Goal: Communication & Community: Ask a question

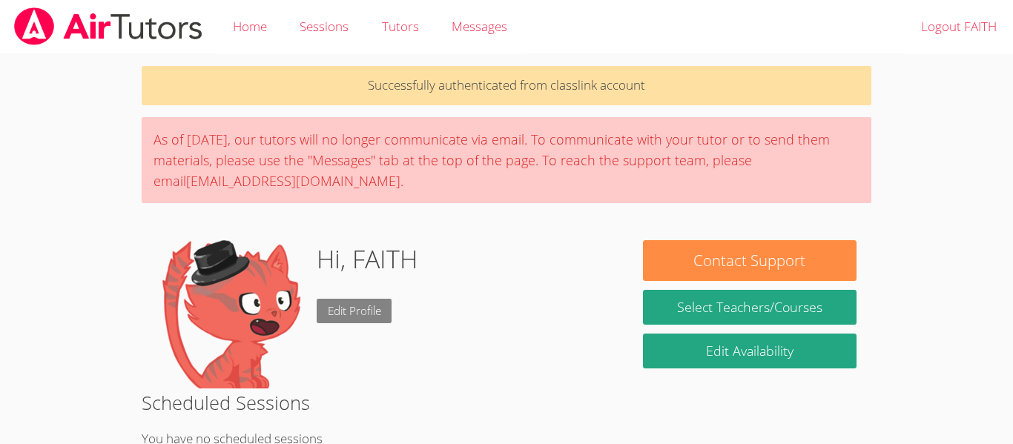
click at [358, 313] on link "Edit Profile" at bounding box center [355, 311] width 76 height 24
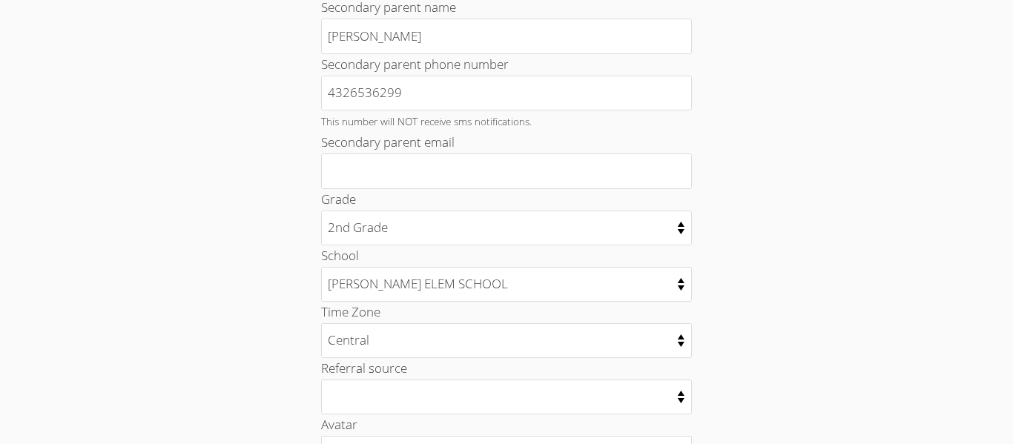
scroll to position [808, 0]
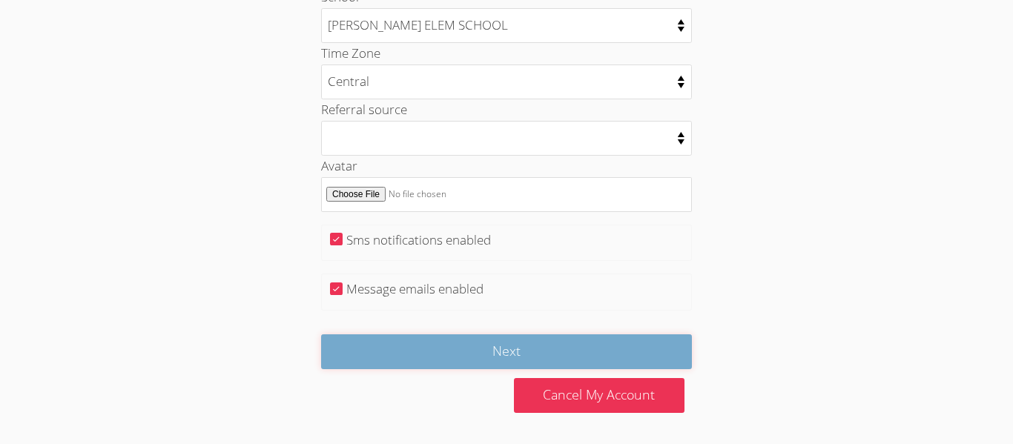
click at [363, 355] on input "Next" at bounding box center [506, 352] width 371 height 35
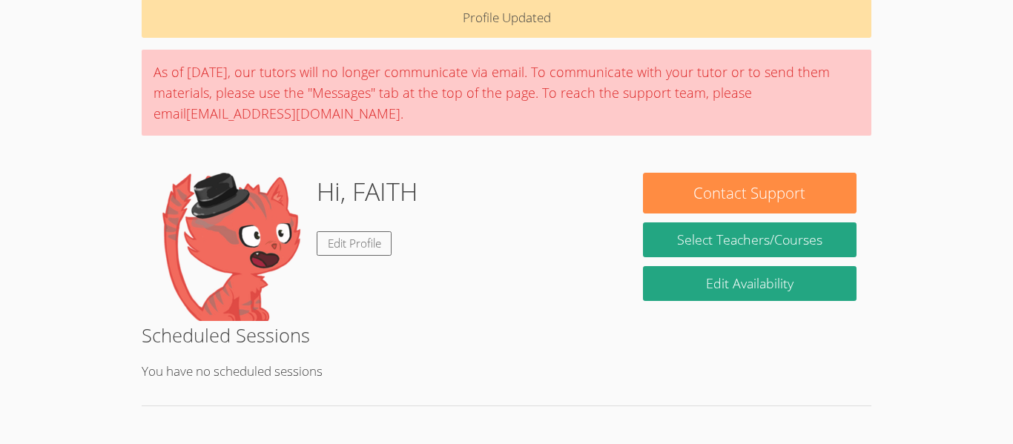
scroll to position [74, 0]
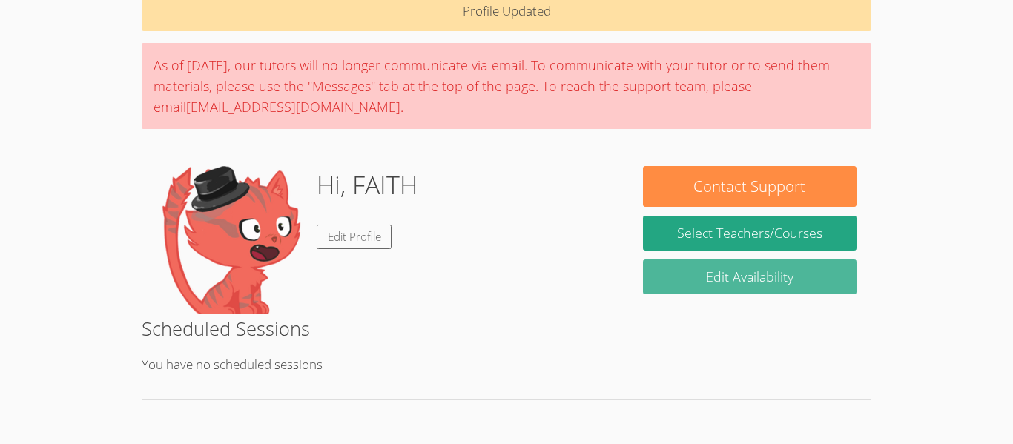
click at [843, 285] on link "Edit Availability" at bounding box center [750, 277] width 214 height 35
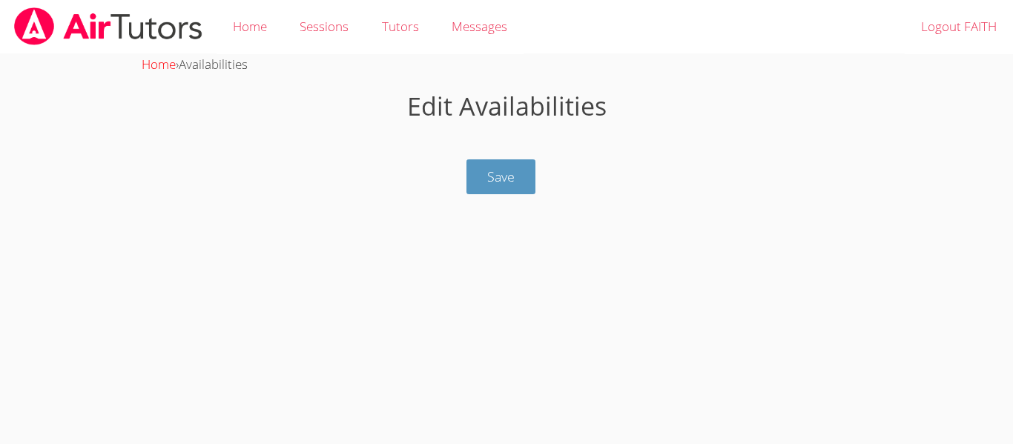
click at [165, 72] on link "Home" at bounding box center [159, 64] width 34 height 17
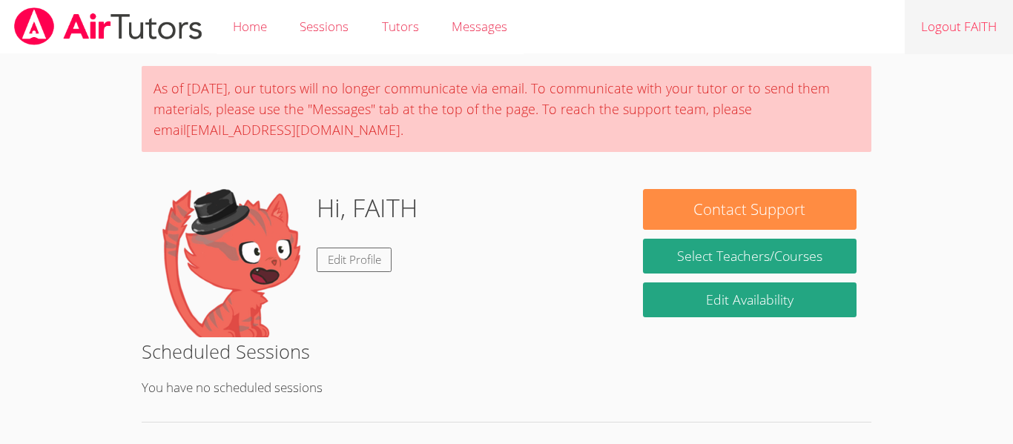
click at [959, 41] on link "Logout FAITH" at bounding box center [959, 27] width 108 height 54
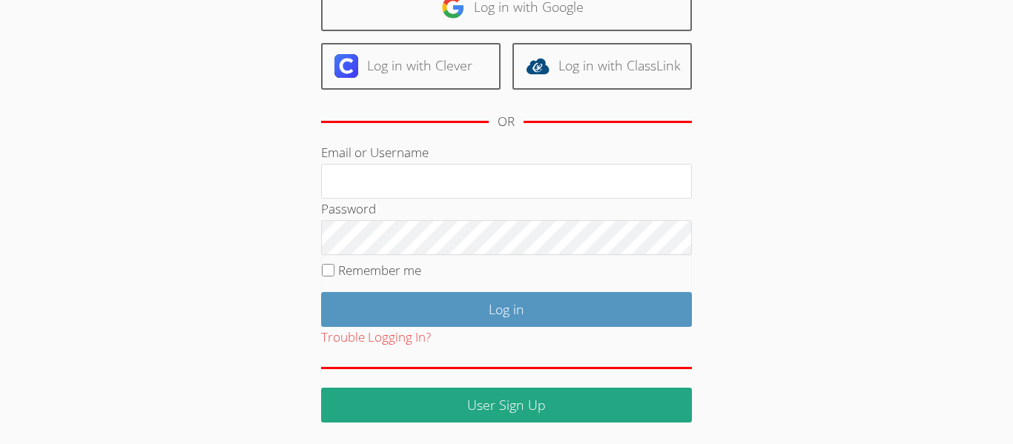
scroll to position [185, 0]
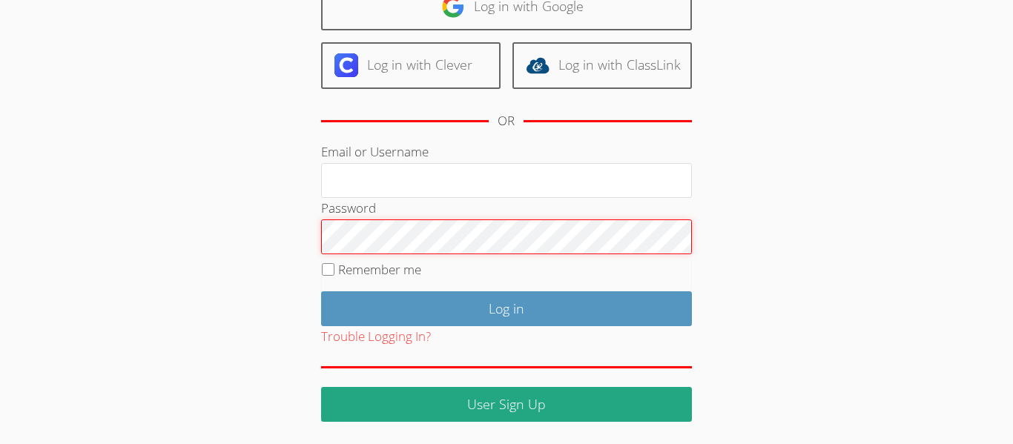
click at [321, 292] on input "Log in" at bounding box center [506, 309] width 371 height 35
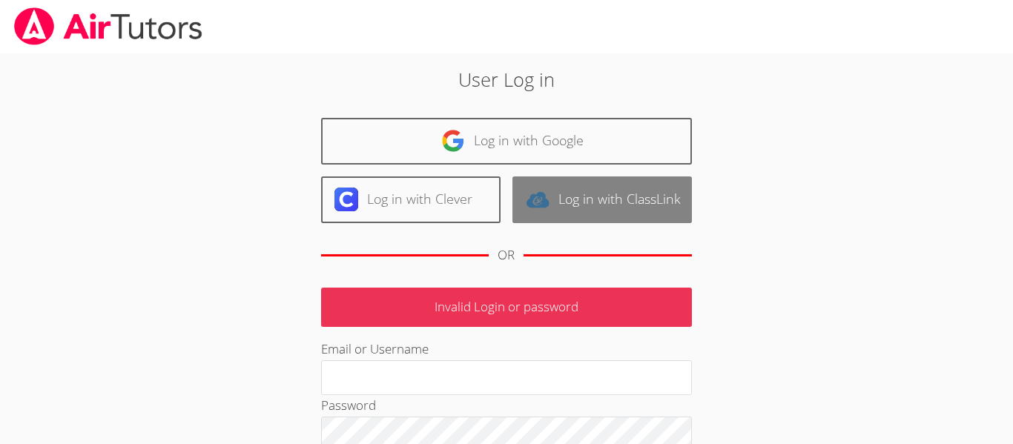
click at [568, 187] on link "Log in with ClassLink" at bounding box center [603, 200] width 180 height 47
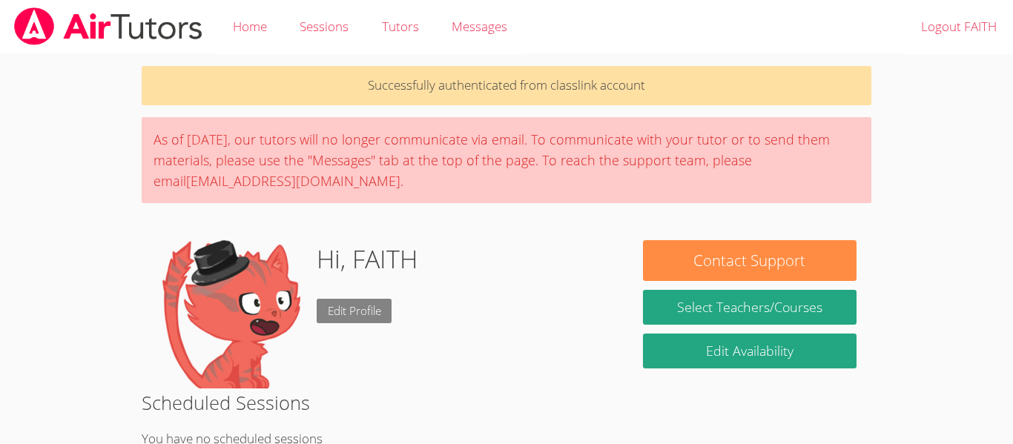
click at [385, 314] on link "Edit Profile" at bounding box center [355, 311] width 76 height 24
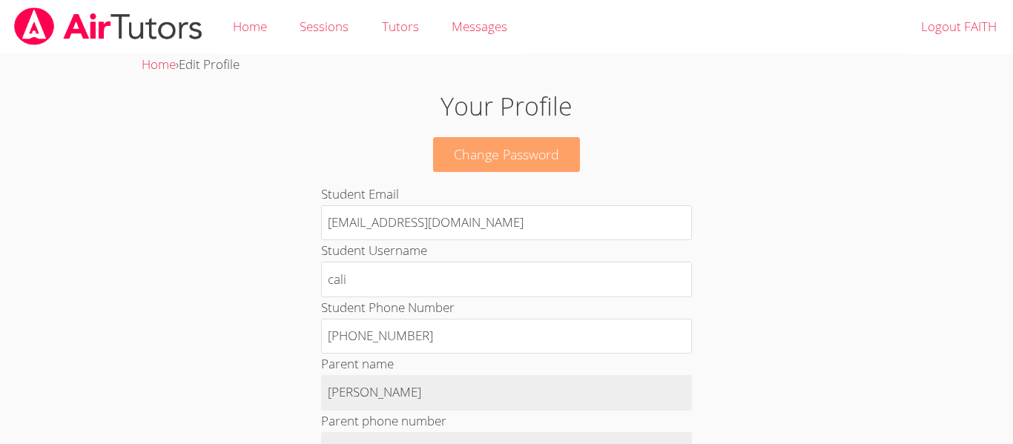
click at [561, 155] on link "Change Password" at bounding box center [506, 154] width 147 height 35
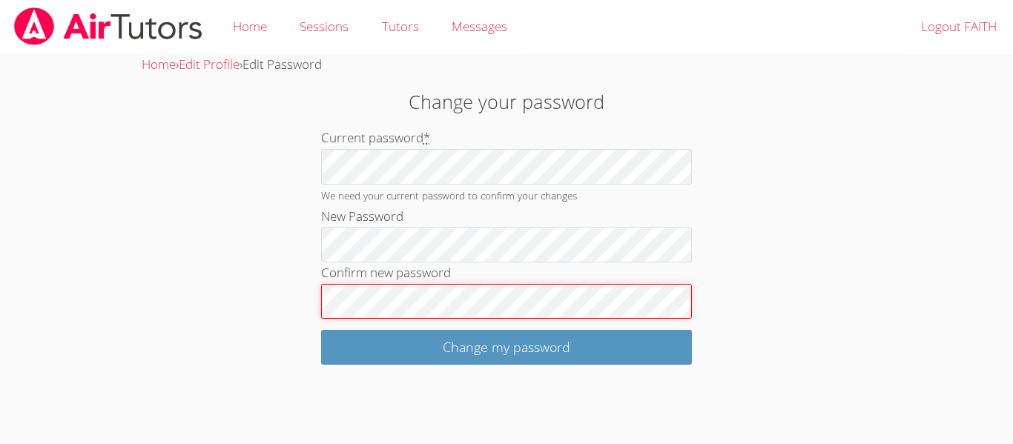
click at [321, 330] on input "Change my password" at bounding box center [506, 347] width 371 height 35
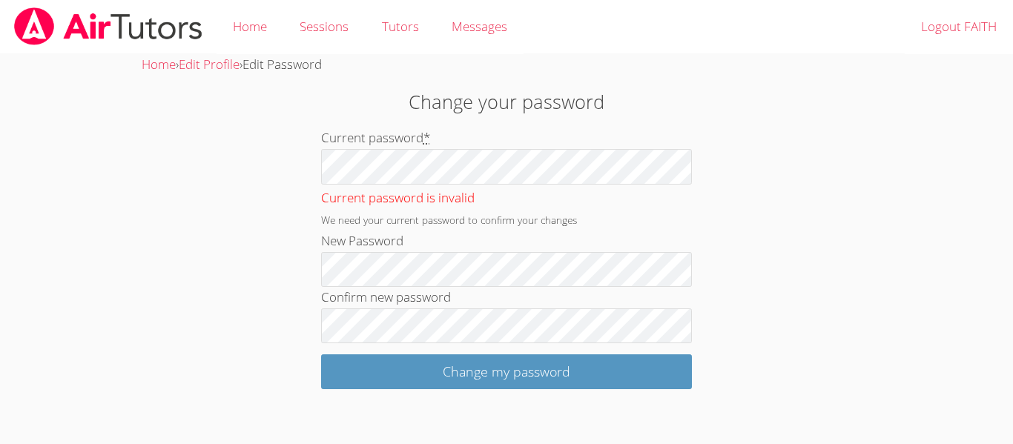
click at [321, 355] on input "Change my password" at bounding box center [506, 372] width 371 height 35
click at [372, 297] on label "Confirm new password" at bounding box center [386, 297] width 130 height 17
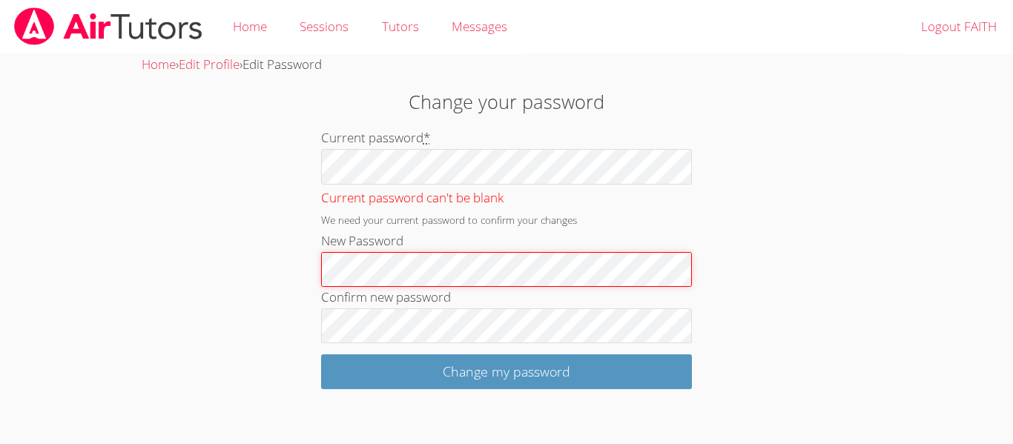
click at [321, 355] on input "Change my password" at bounding box center [506, 372] width 371 height 35
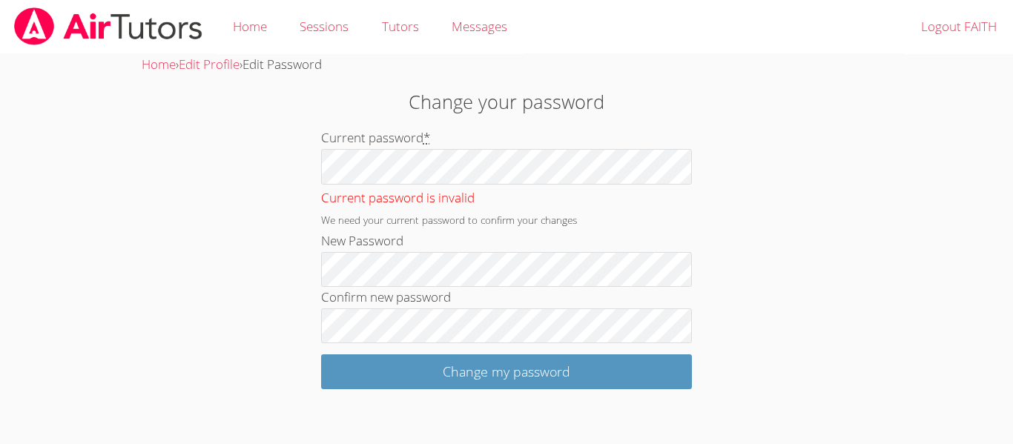
click at [321, 355] on input "Change my password" at bounding box center [506, 372] width 371 height 35
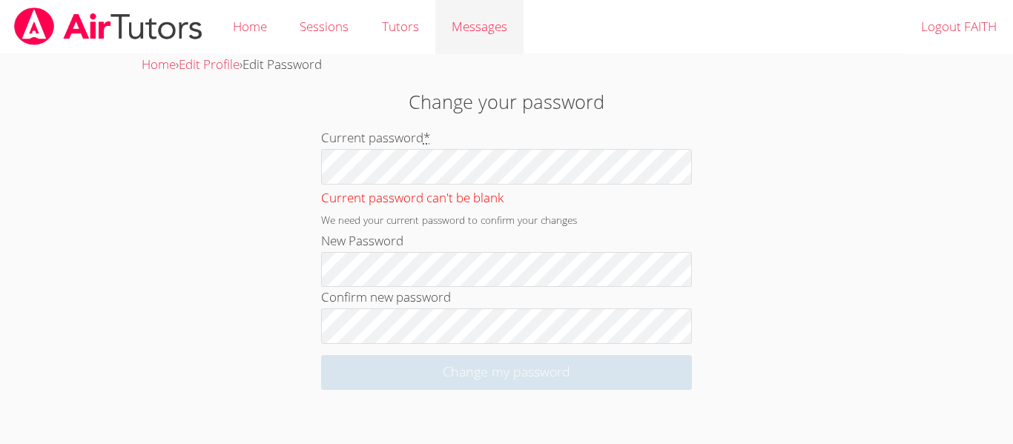
click at [484, 16] on div "Messages" at bounding box center [480, 27] width 56 height 22
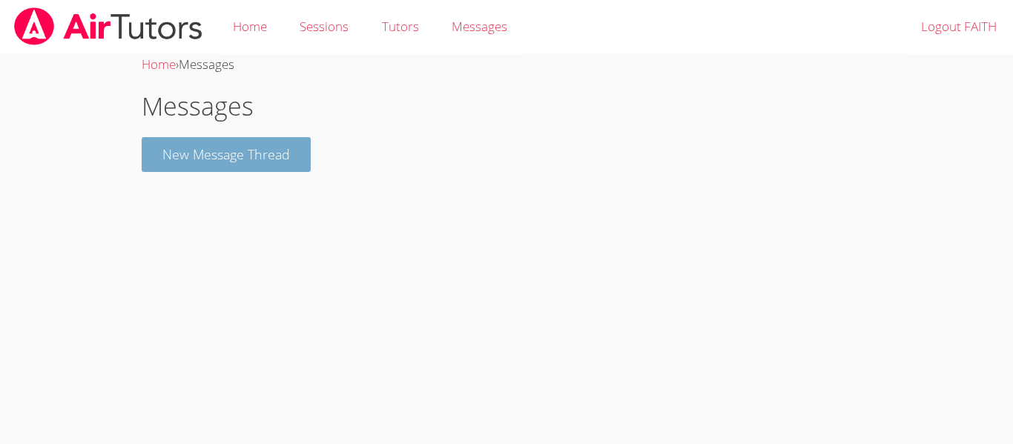
click at [285, 171] on button "New Message Thread" at bounding box center [226, 154] width 169 height 35
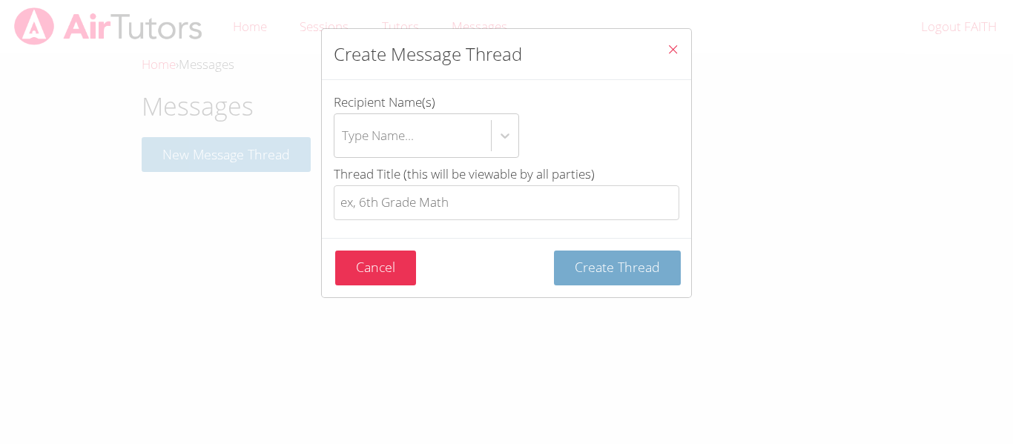
click at [613, 274] on span "Create Thread" at bounding box center [617, 267] width 85 height 18
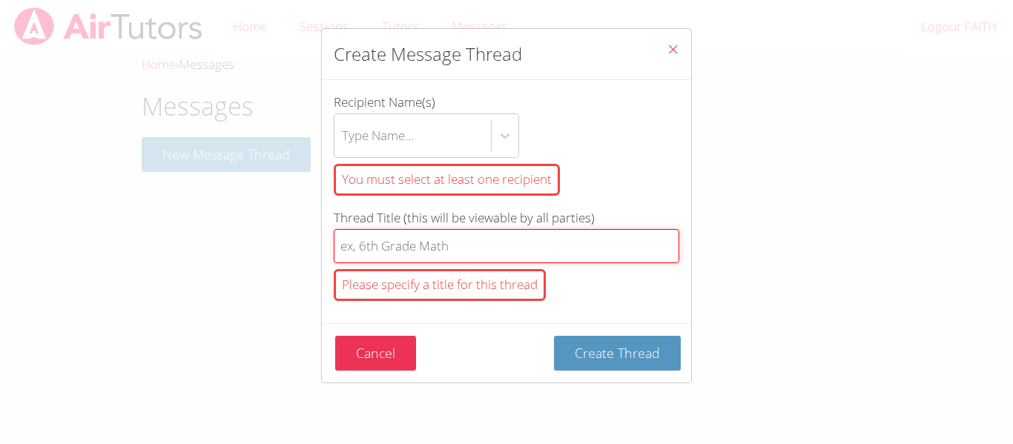
click at [372, 256] on input "Thread Title (this will be viewable by all parties) Please specify a title for …" at bounding box center [507, 246] width 346 height 35
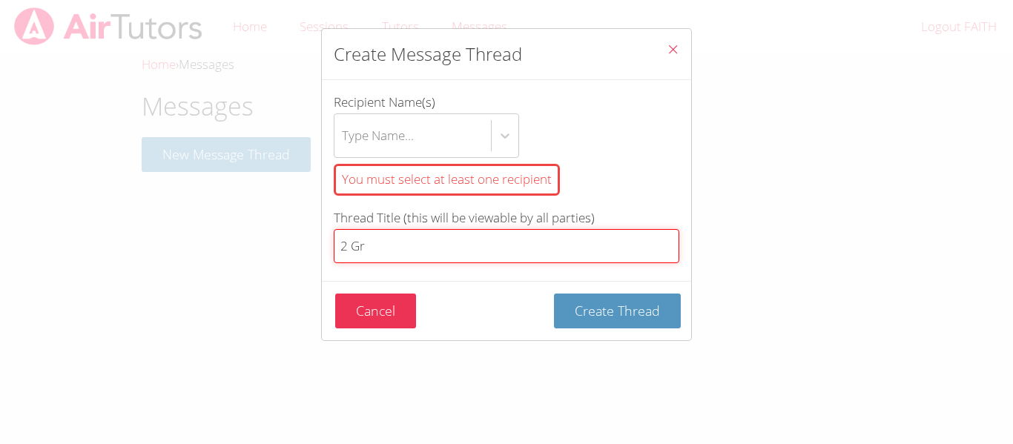
type input "2 Gr"
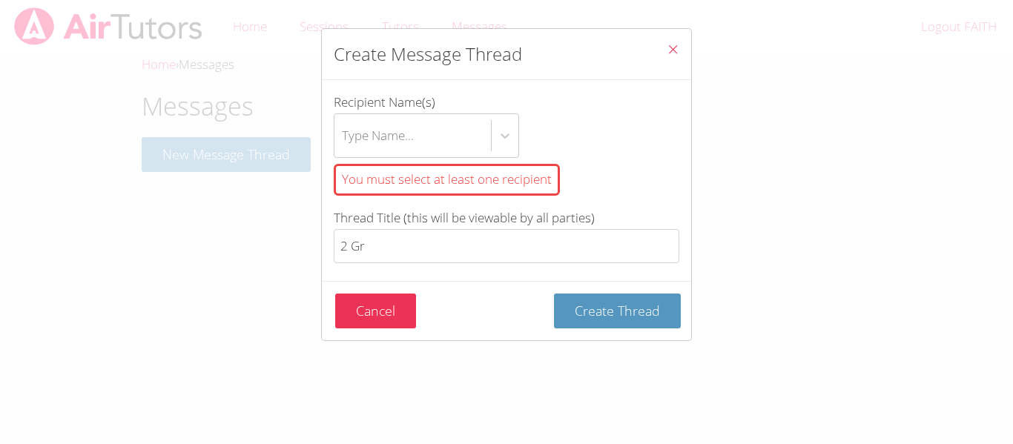
click at [463, 100] on label "Recipient Name(s) Type Name... You must select at least one recipient" at bounding box center [507, 147] width 346 height 110
click at [343, 119] on input "Recipient Name(s) Type Name... You must select at least one recipient" at bounding box center [342, 136] width 1 height 34
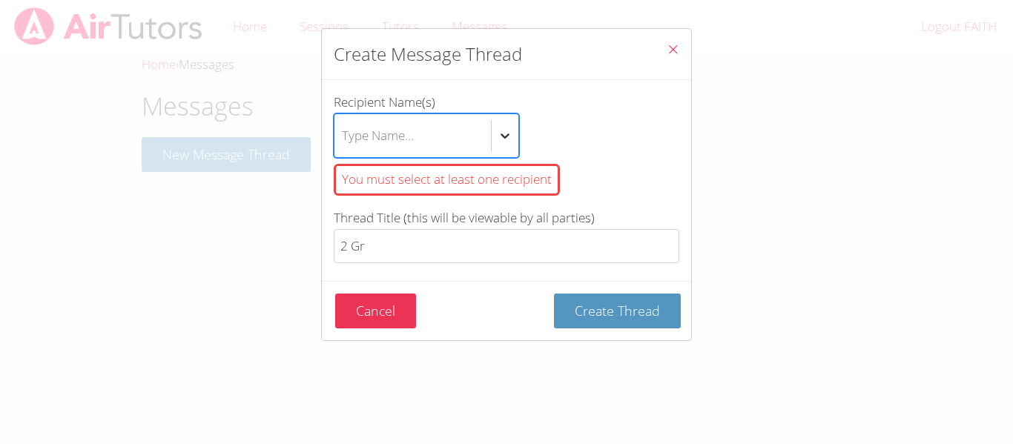
click at [501, 126] on div "btn solid blue btn-info" at bounding box center [505, 135] width 27 height 27
click at [343, 126] on input "Recipient Name(s) Select is focused ,type to refine list, press Down to open th…" at bounding box center [342, 136] width 1 height 34
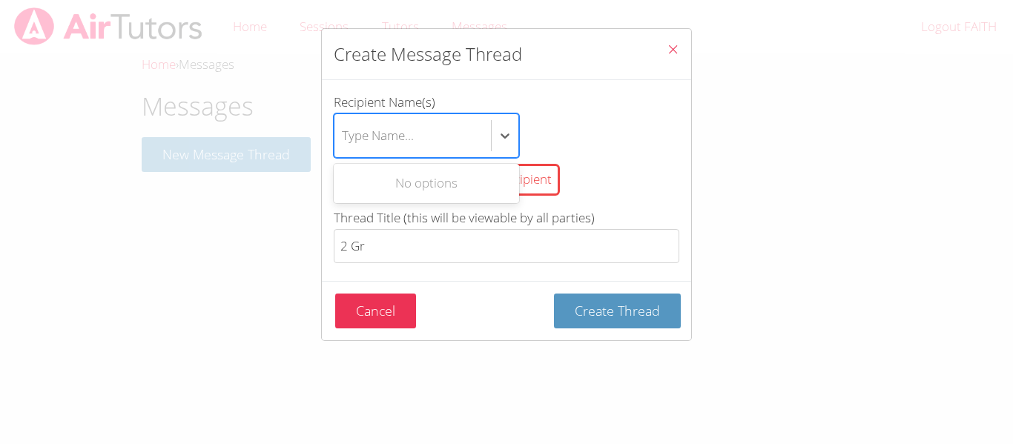
click at [490, 165] on div "No options" at bounding box center [426, 183] width 185 height 39
type input "m"
type input "c"
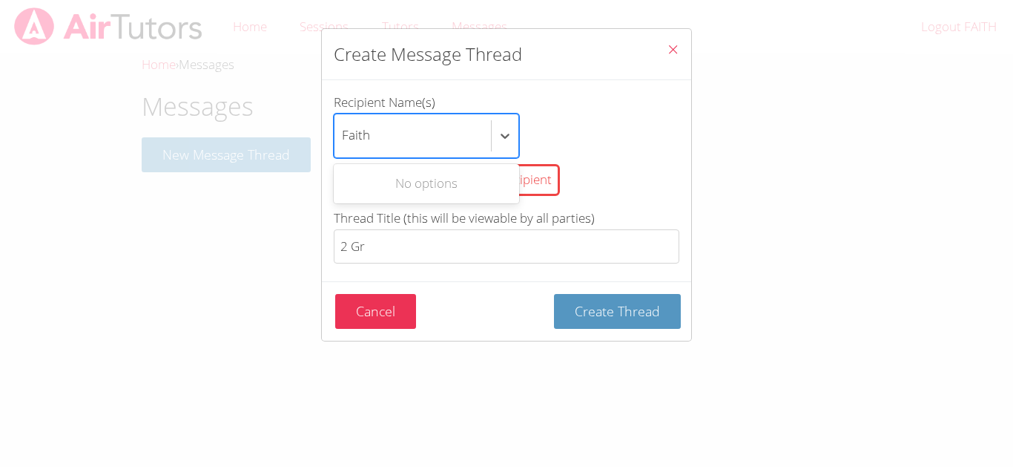
type input "Faith"
click at [554, 294] on button "Create Thread" at bounding box center [617, 311] width 127 height 35
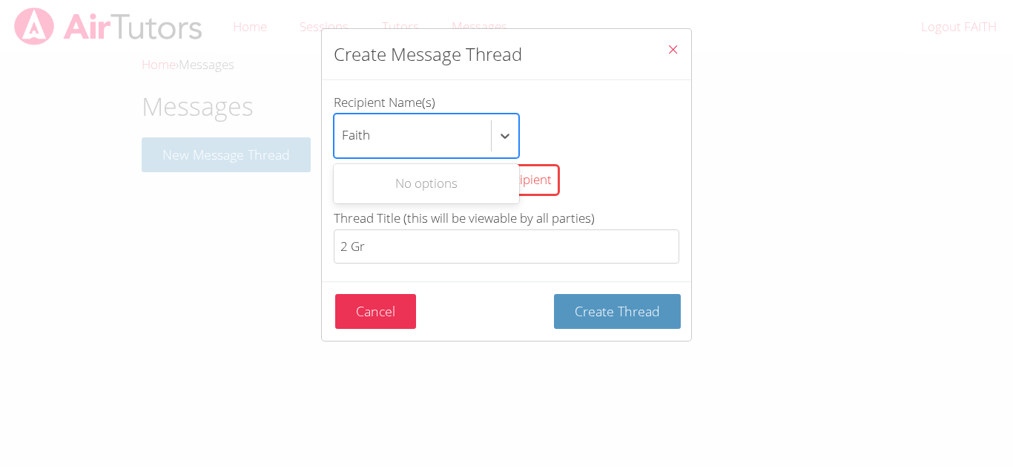
click at [554, 294] on button "Create Thread" at bounding box center [617, 311] width 127 height 35
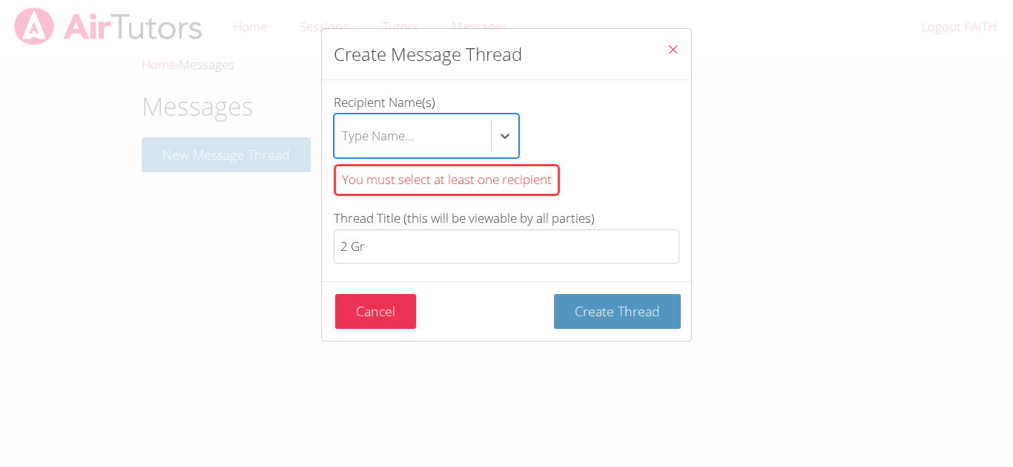
click at [534, 177] on div "You must select at least one recipient" at bounding box center [447, 180] width 226 height 32
click at [343, 153] on input "Recipient Name(s) Select is focused ,type to refine list, press Down to open th…" at bounding box center [342, 136] width 1 height 34
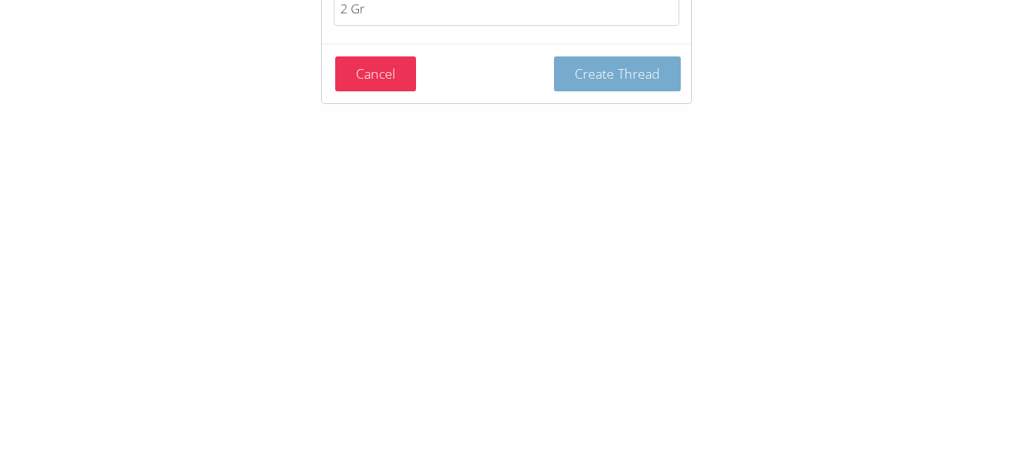
click at [634, 315] on span "Create Thread" at bounding box center [617, 311] width 85 height 18
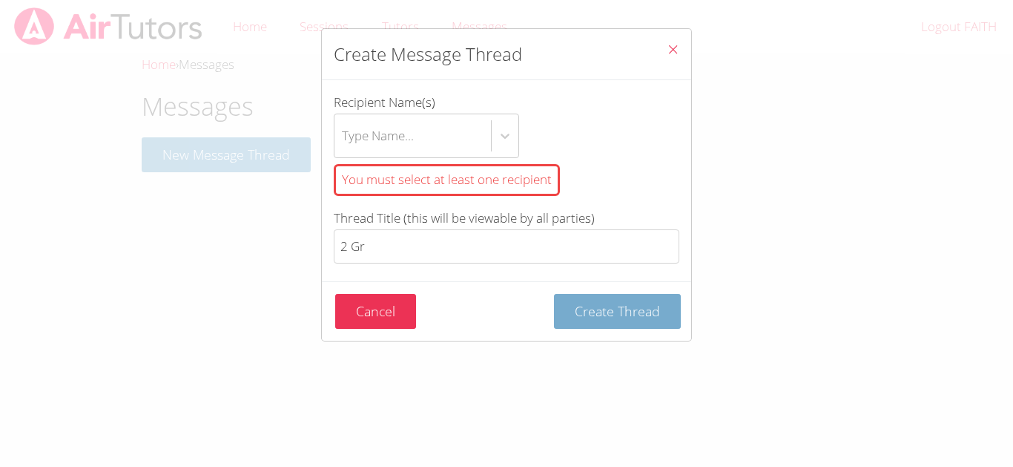
click at [616, 307] on span "Create Thread" at bounding box center [617, 311] width 85 height 18
click at [625, 313] on span "Create Thread" at bounding box center [617, 311] width 85 height 18
click at [628, 313] on span "Create Thread" at bounding box center [617, 311] width 85 height 18
click at [624, 315] on span "Create Thread" at bounding box center [617, 311] width 85 height 18
click at [642, 318] on span "Create Thread" at bounding box center [617, 311] width 85 height 18
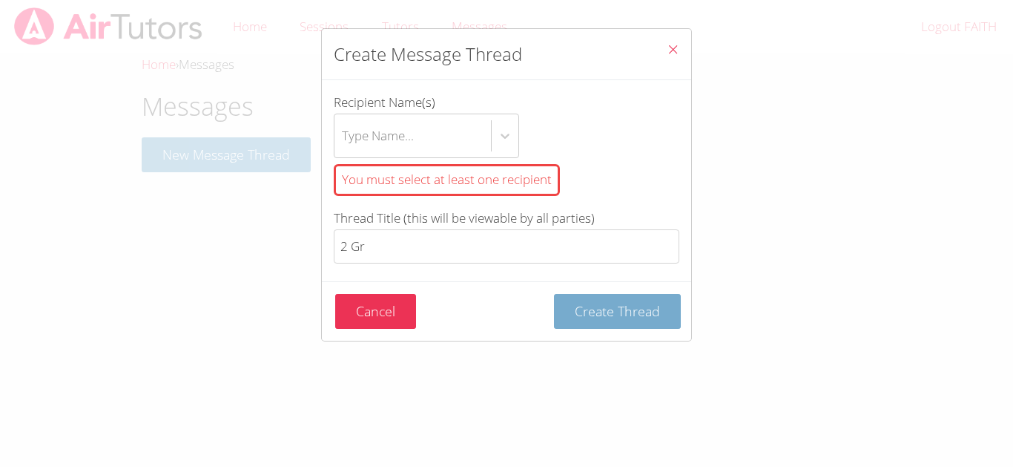
click at [646, 318] on span "Create Thread" at bounding box center [617, 311] width 85 height 18
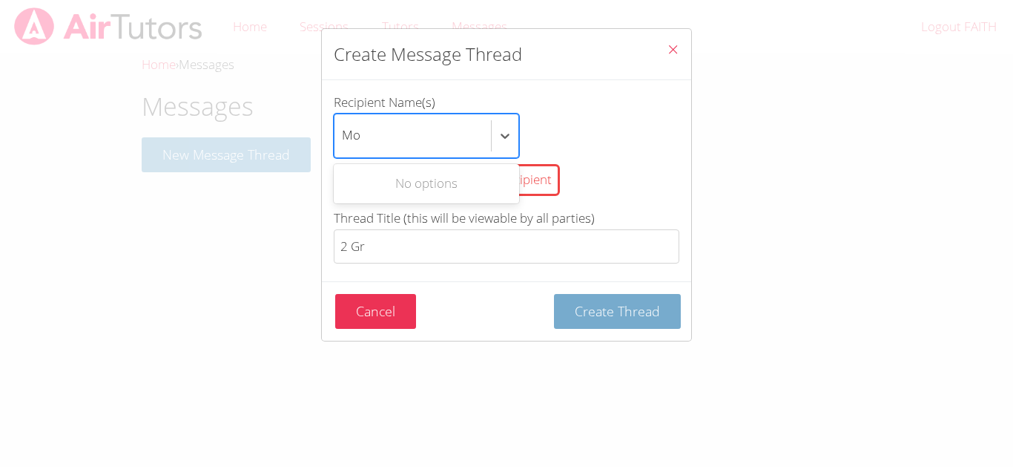
type input "M"
